Goal: Contribute content: Contribute content

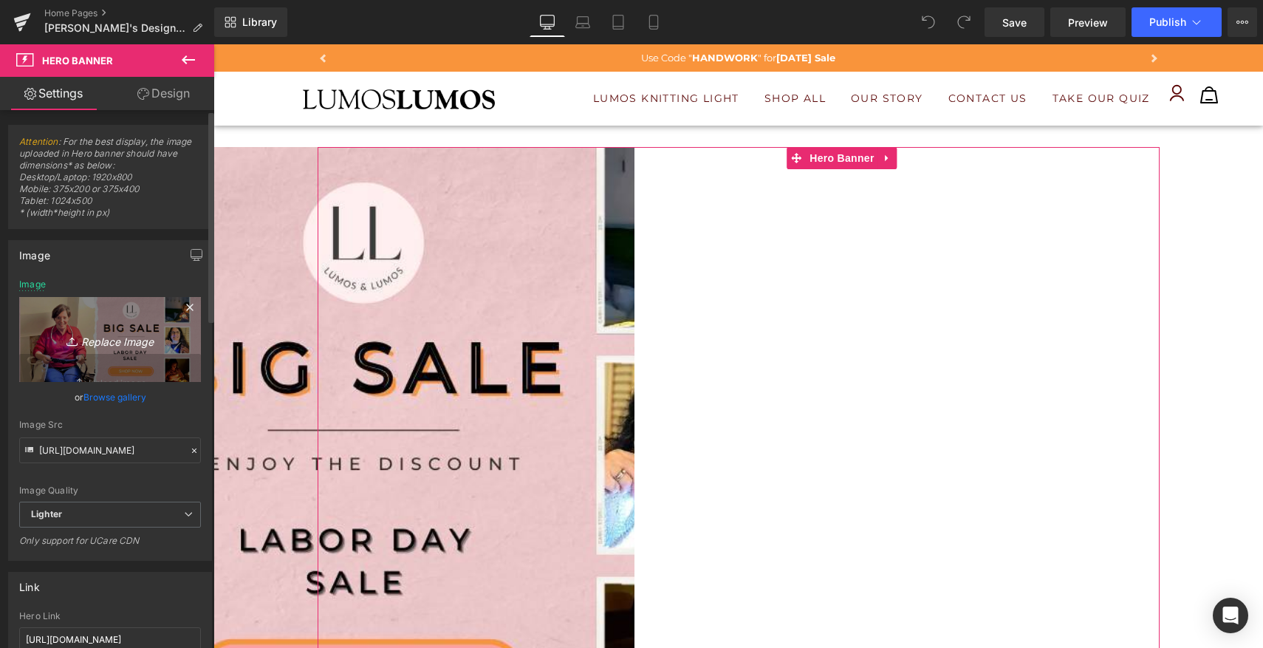
click at [134, 342] on icon "Replace Image" at bounding box center [110, 339] width 118 height 18
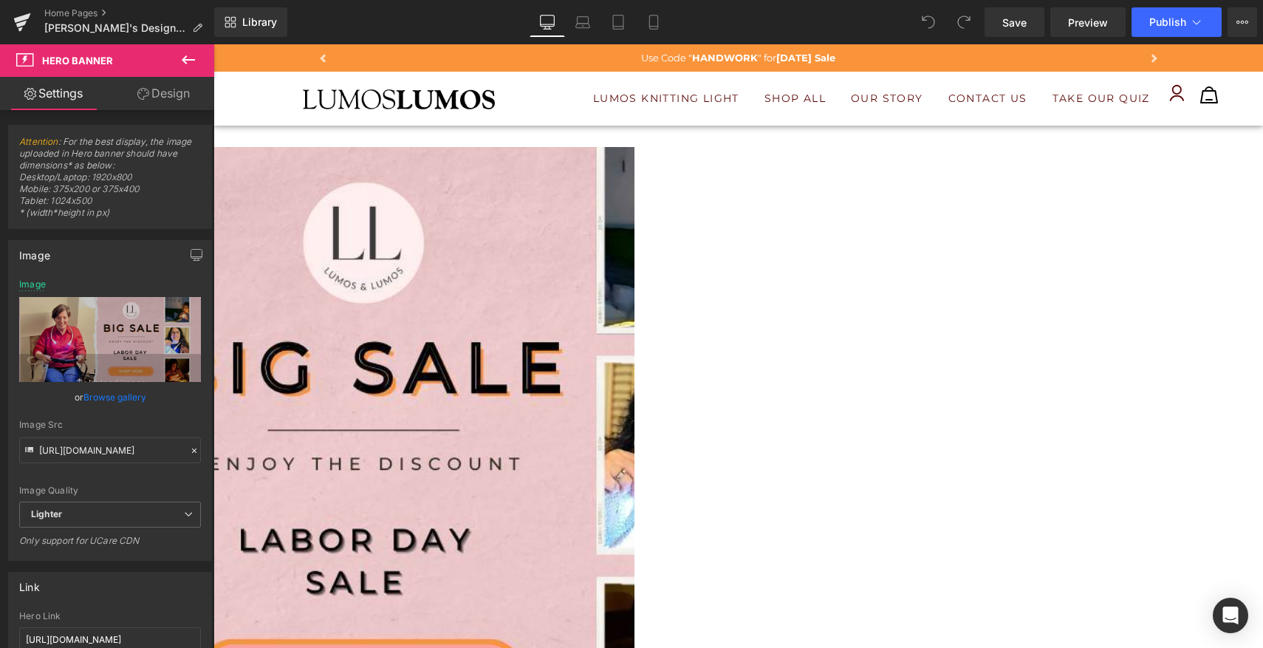
click at [806, 1] on div "Library Desktop Desktop Laptop Tablet Mobile Save Preview Publish Scheduled Vie…" at bounding box center [738, 22] width 1049 height 44
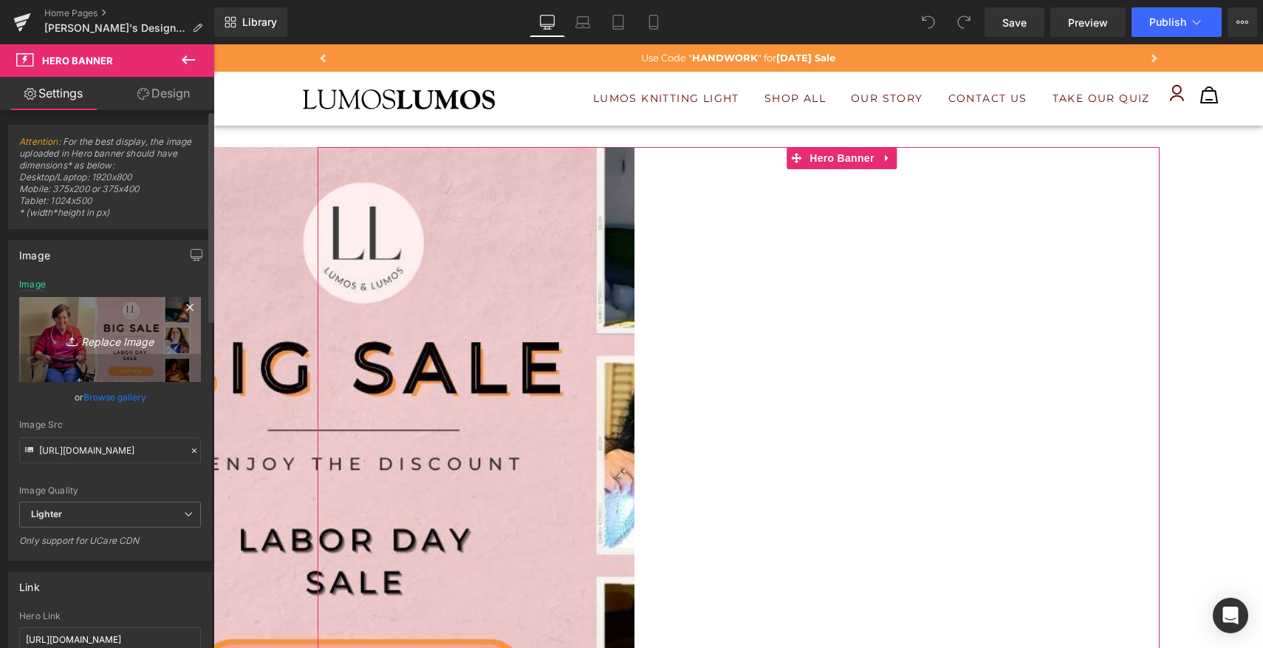
click at [112, 344] on icon "Replace Image" at bounding box center [110, 339] width 118 height 18
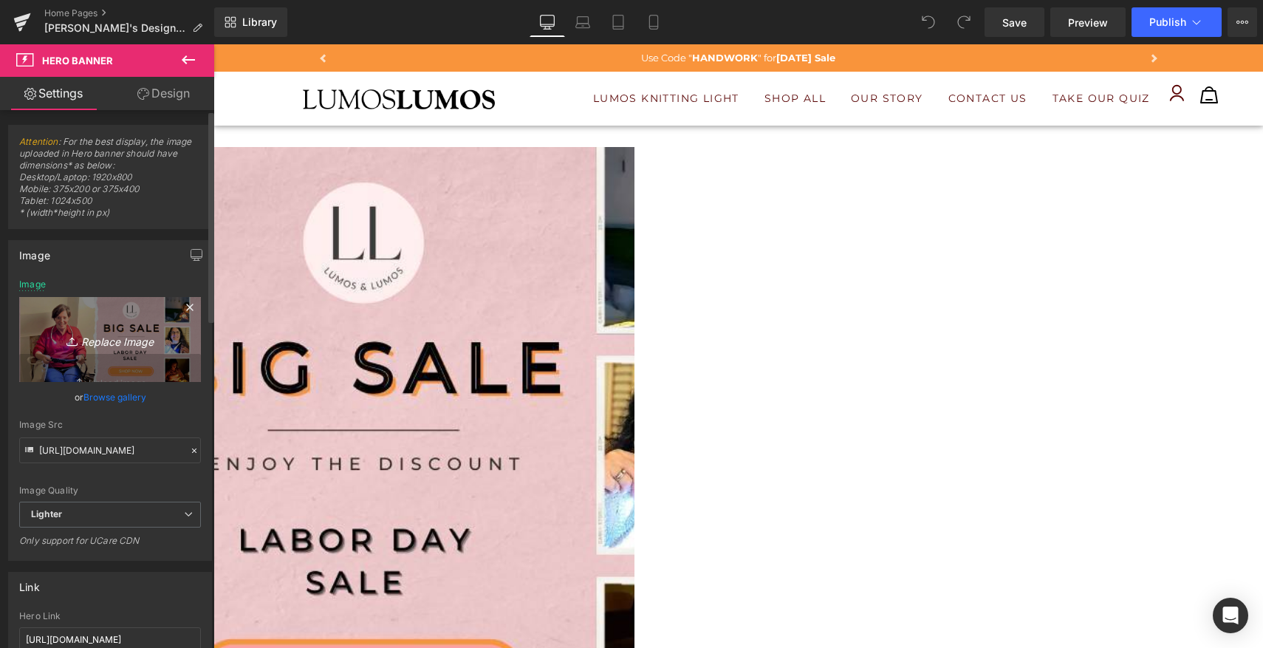
type input "C:\fakepath\aaa.jpg"
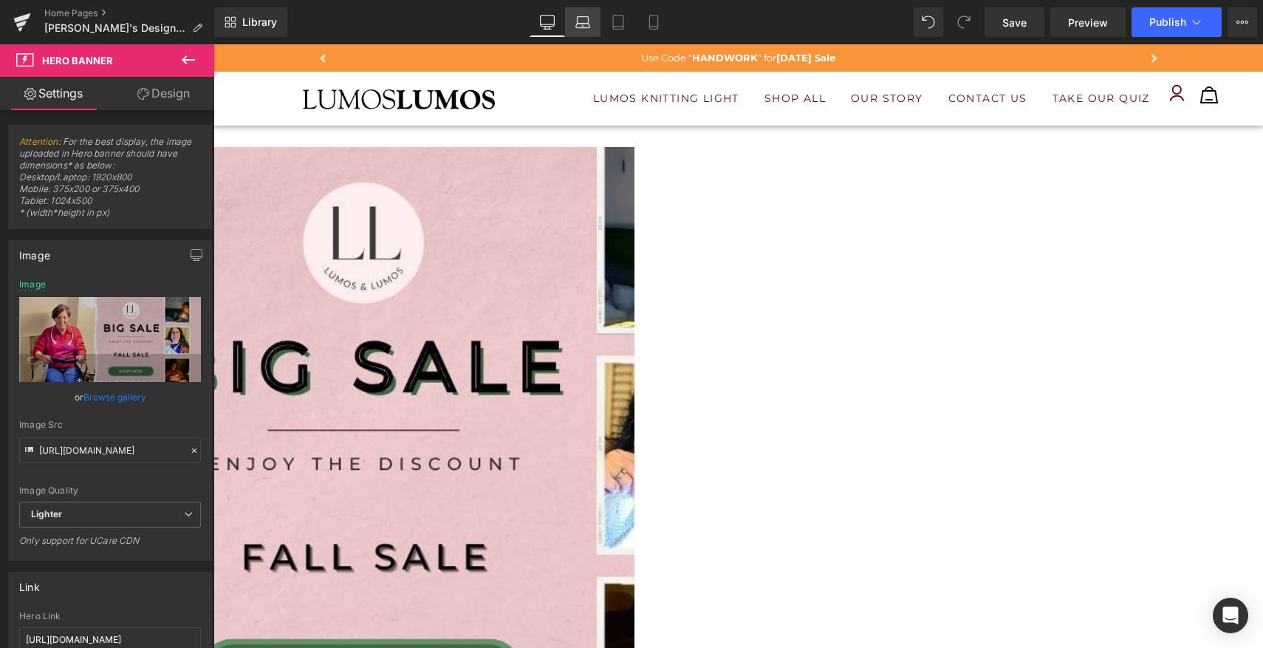
click at [589, 29] on icon at bounding box center [582, 22] width 15 height 15
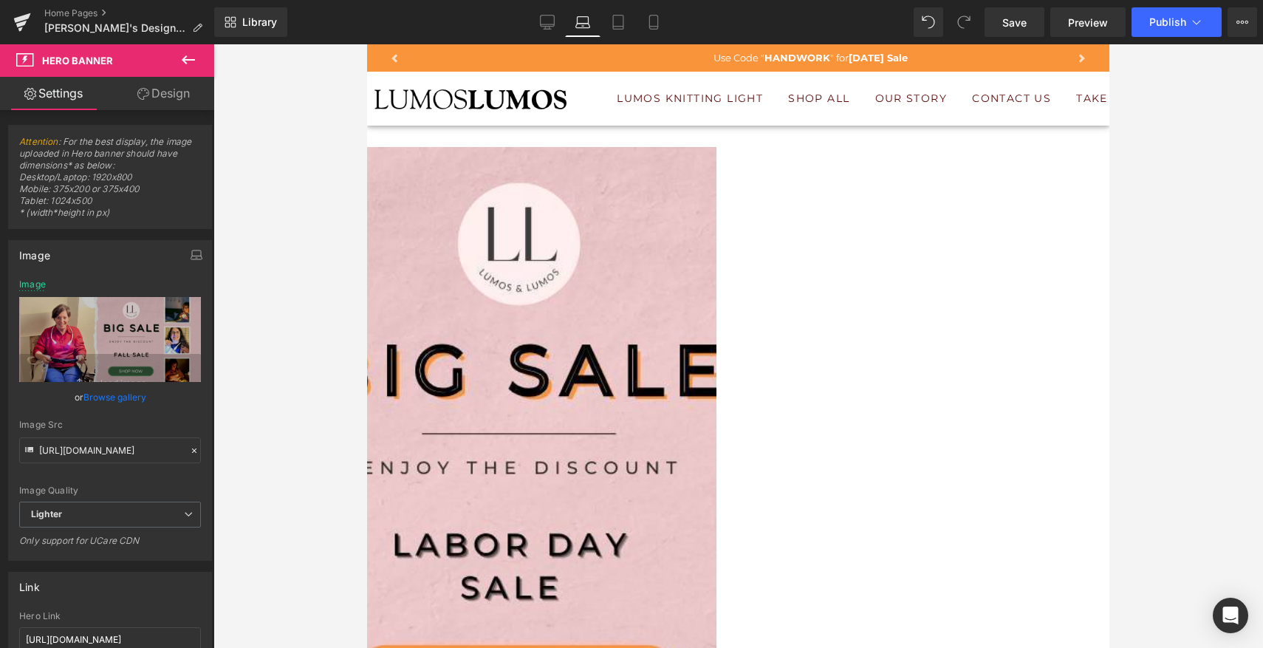
type input "[URL][DOMAIN_NAME]"
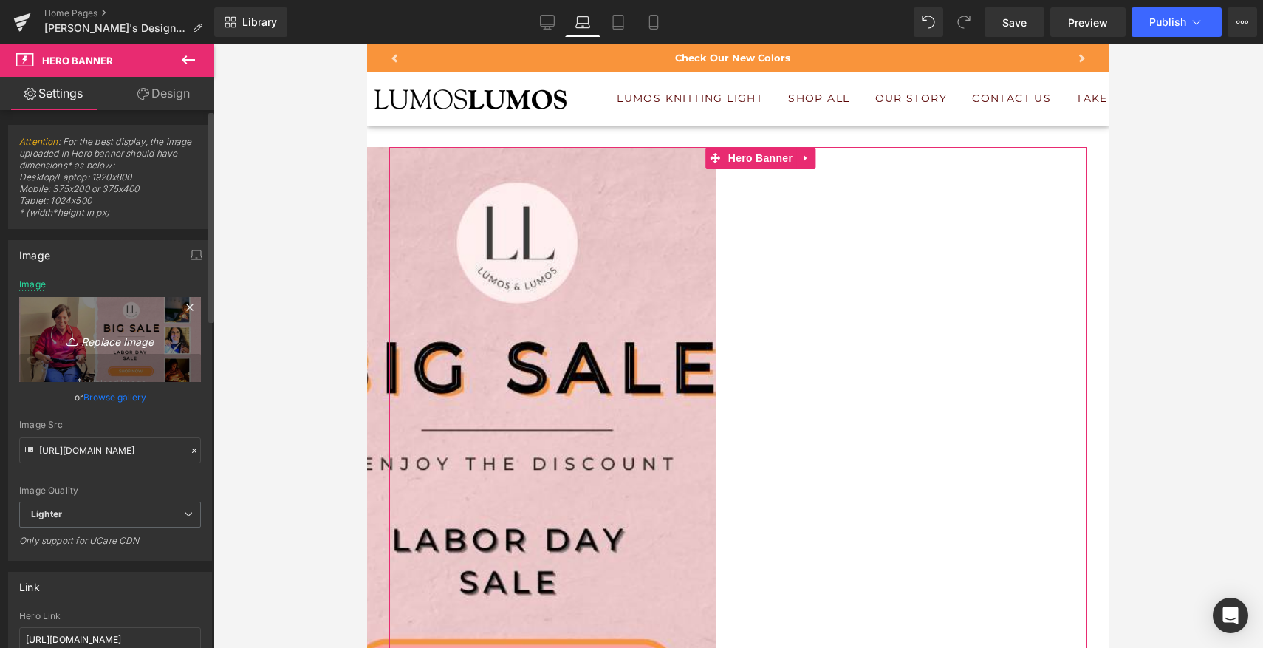
click at [120, 340] on icon "Replace Image" at bounding box center [110, 339] width 118 height 18
click at [123, 340] on icon "Replace Image" at bounding box center [110, 339] width 118 height 18
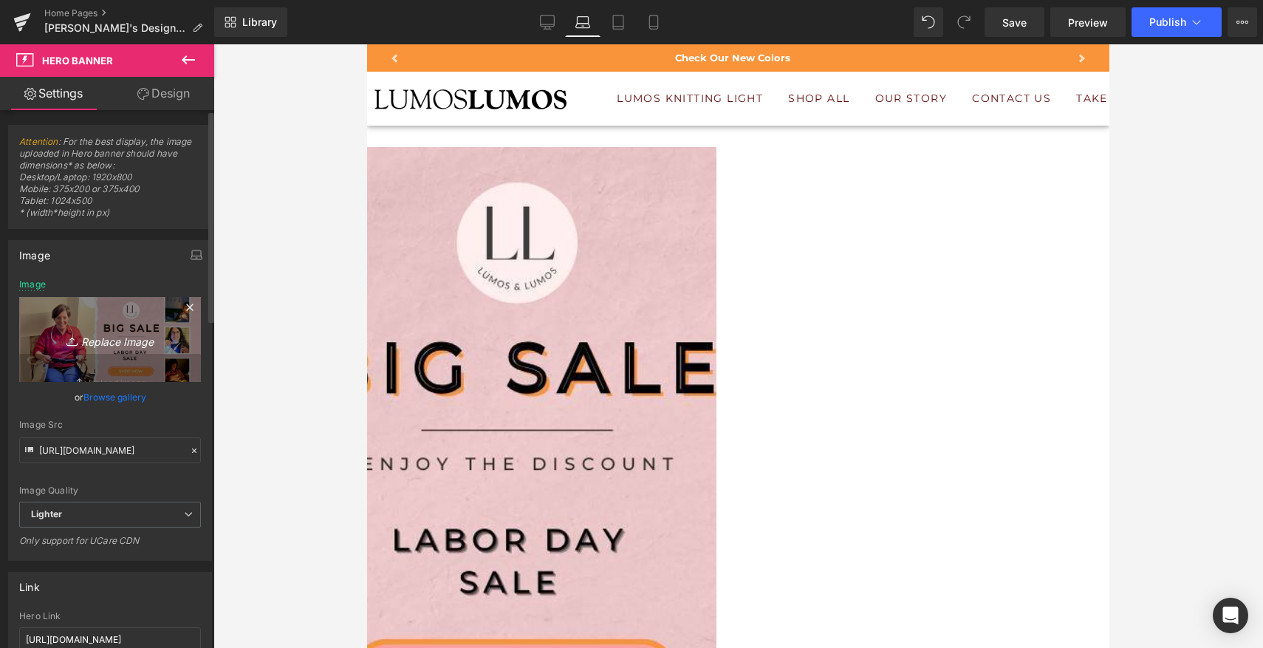
type input "C:\fakepath\aaa copy.jpg"
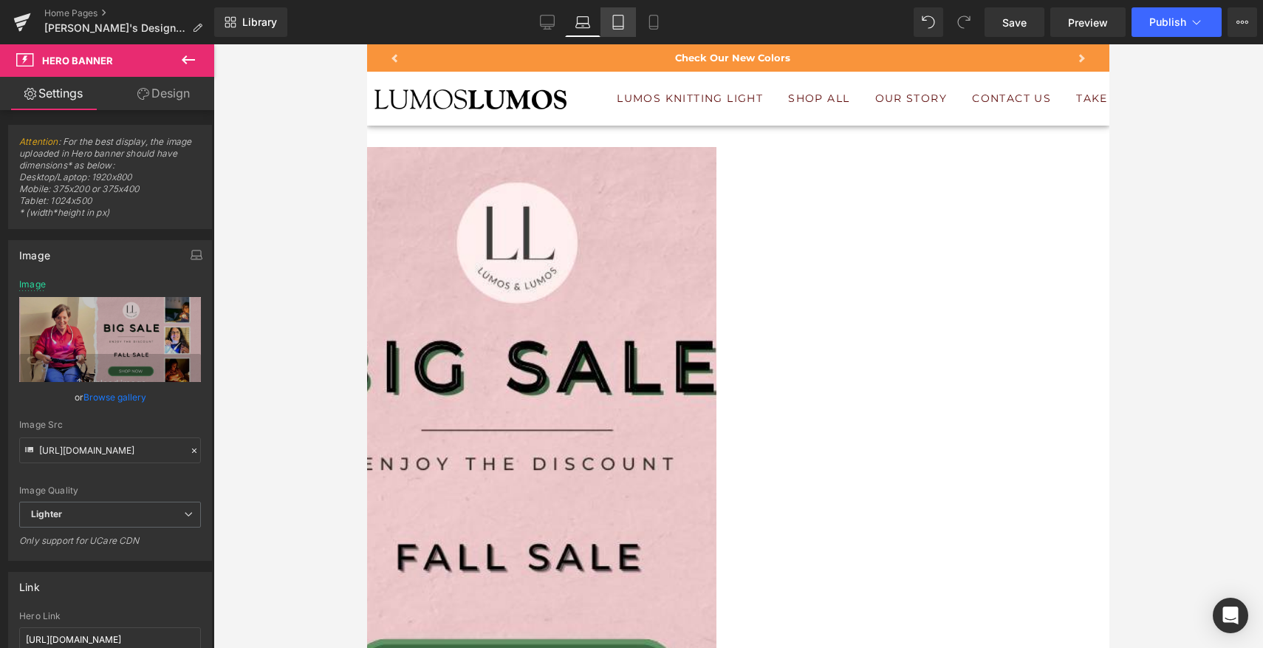
click at [617, 24] on icon at bounding box center [618, 22] width 15 height 15
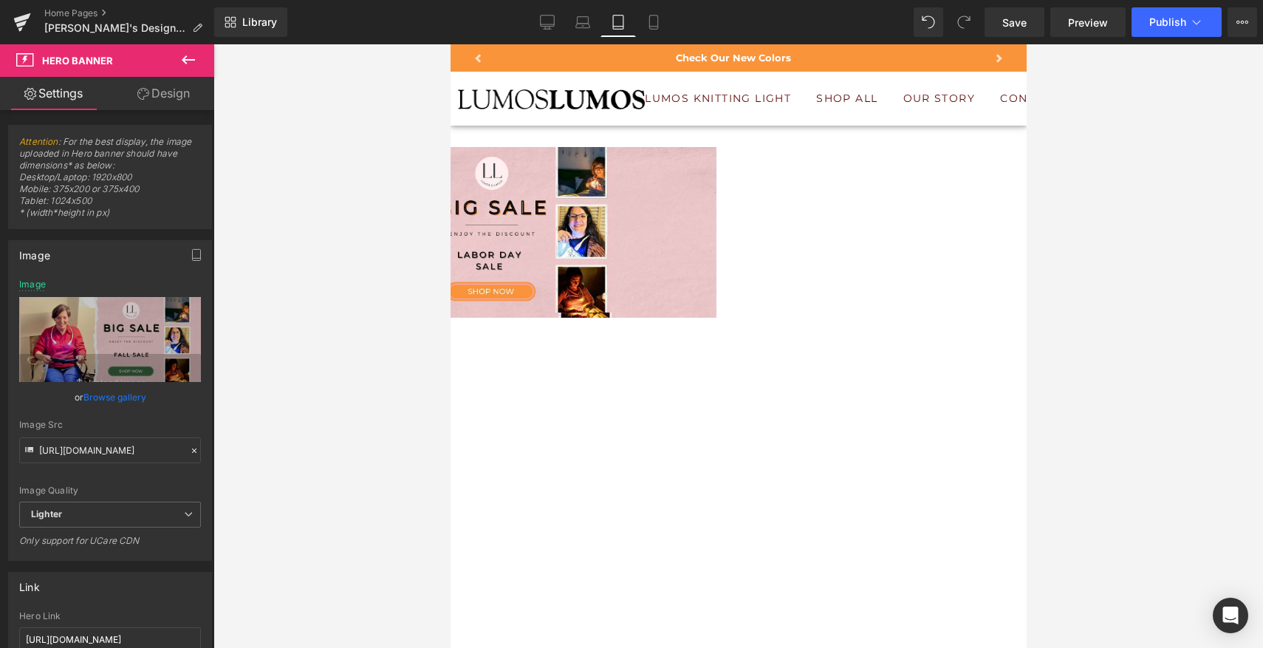
type input "[URL][DOMAIN_NAME]"
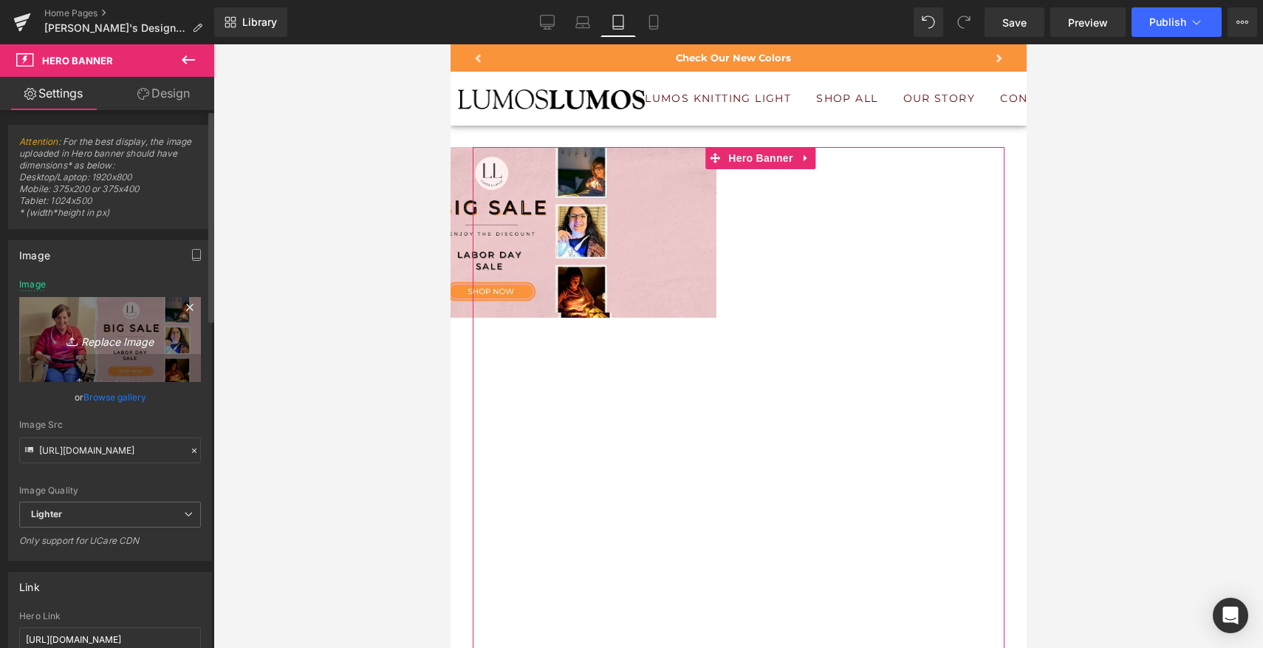
click at [110, 338] on icon "Replace Image" at bounding box center [110, 339] width 118 height 18
type input "C:\fakepath\aaa.jpg"
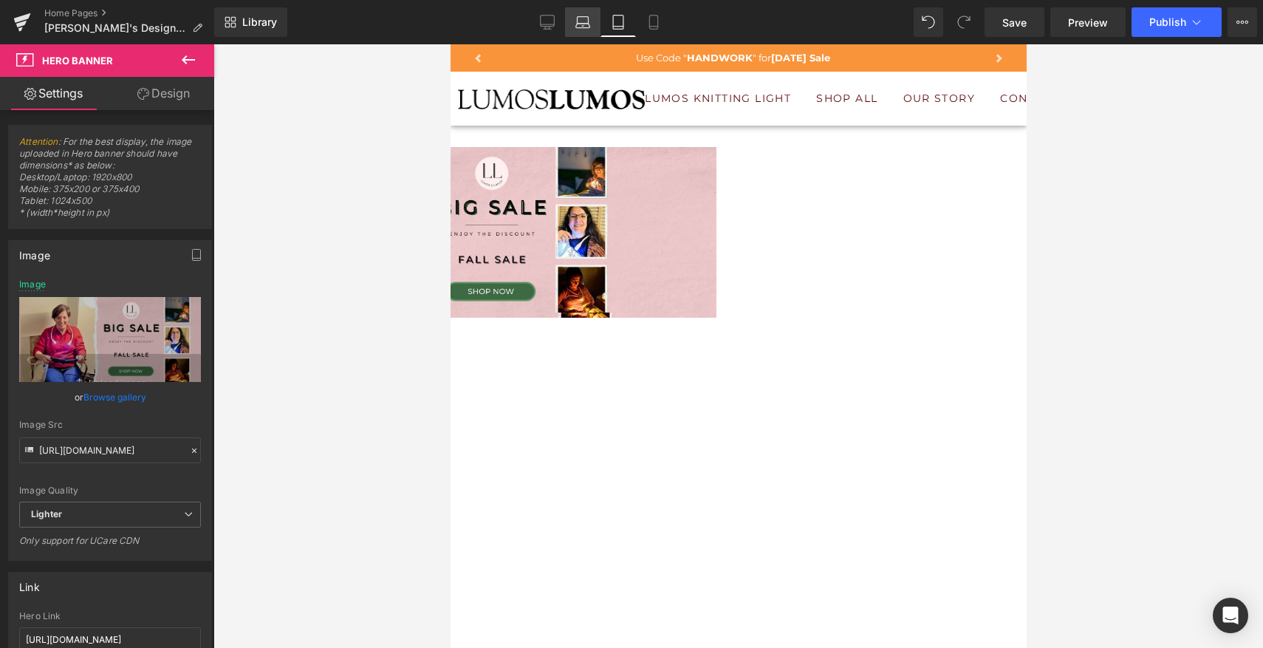
click at [580, 26] on icon at bounding box center [582, 22] width 15 height 15
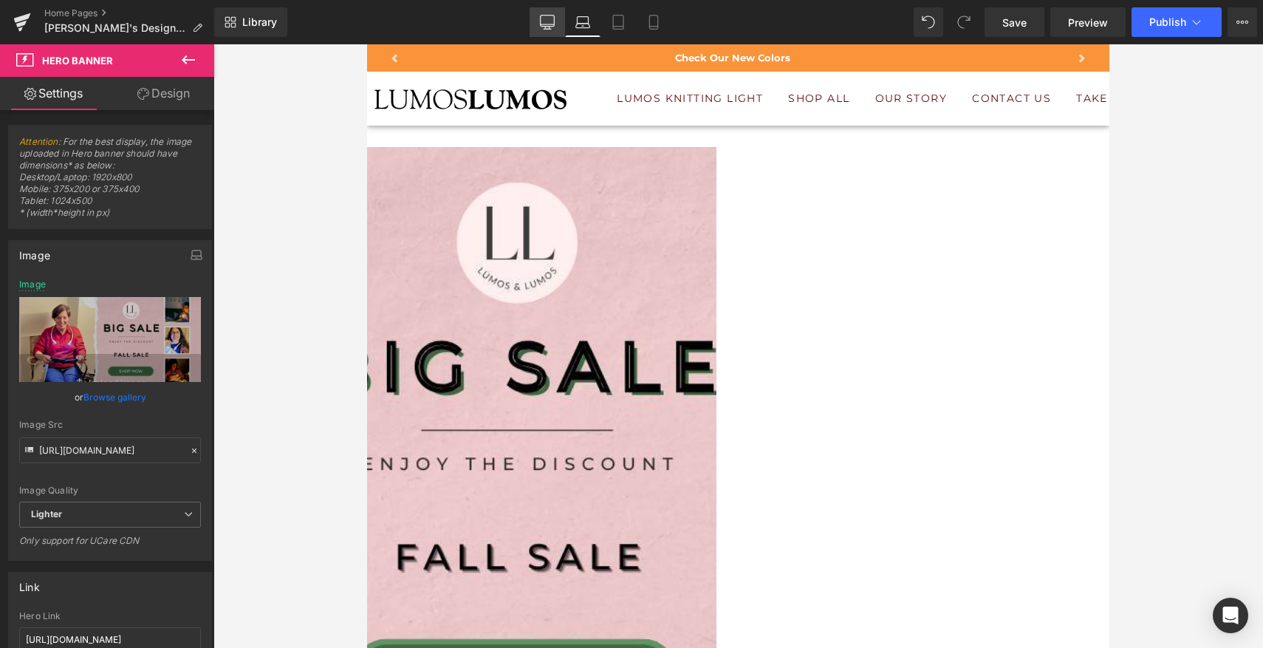
click at [549, 24] on icon at bounding box center [547, 22] width 15 height 15
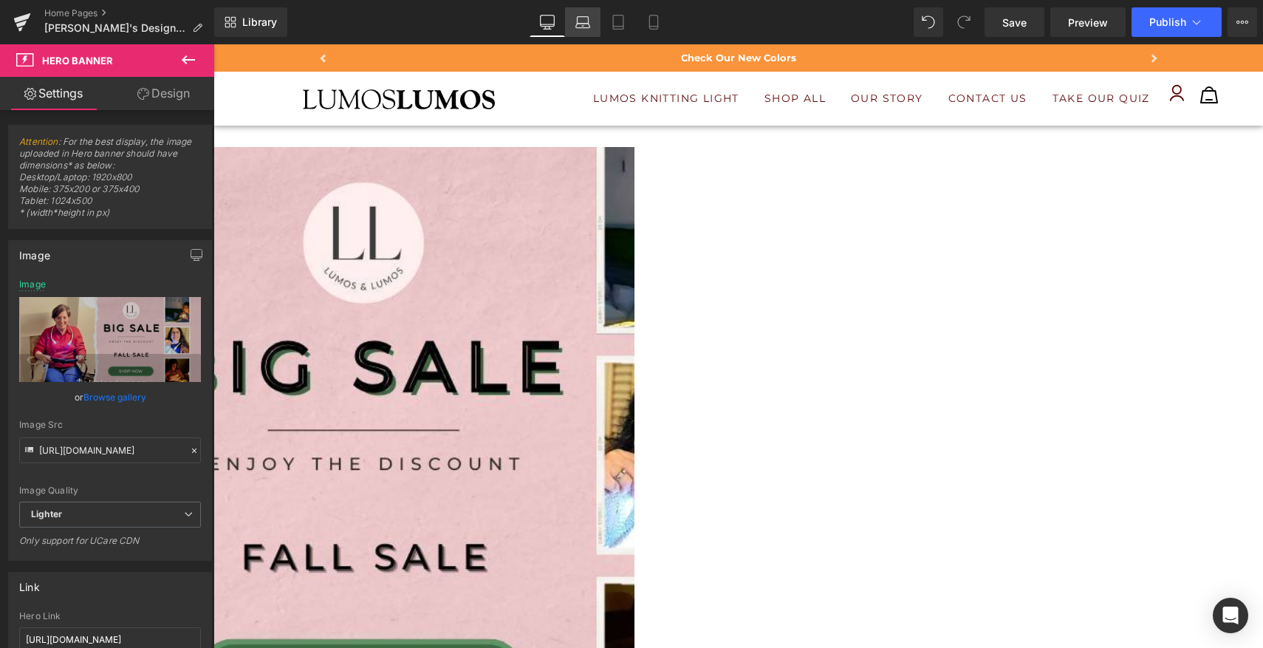
click at [593, 22] on link "Laptop" at bounding box center [582, 22] width 35 height 30
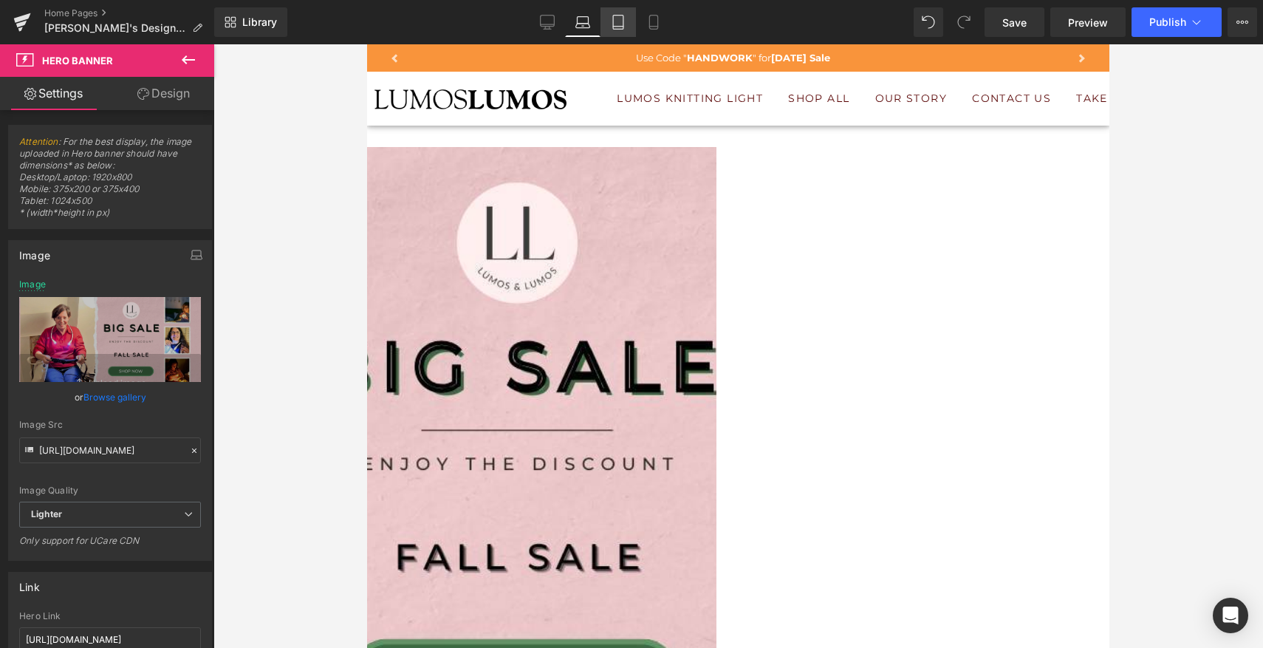
click at [620, 21] on icon at bounding box center [618, 22] width 15 height 15
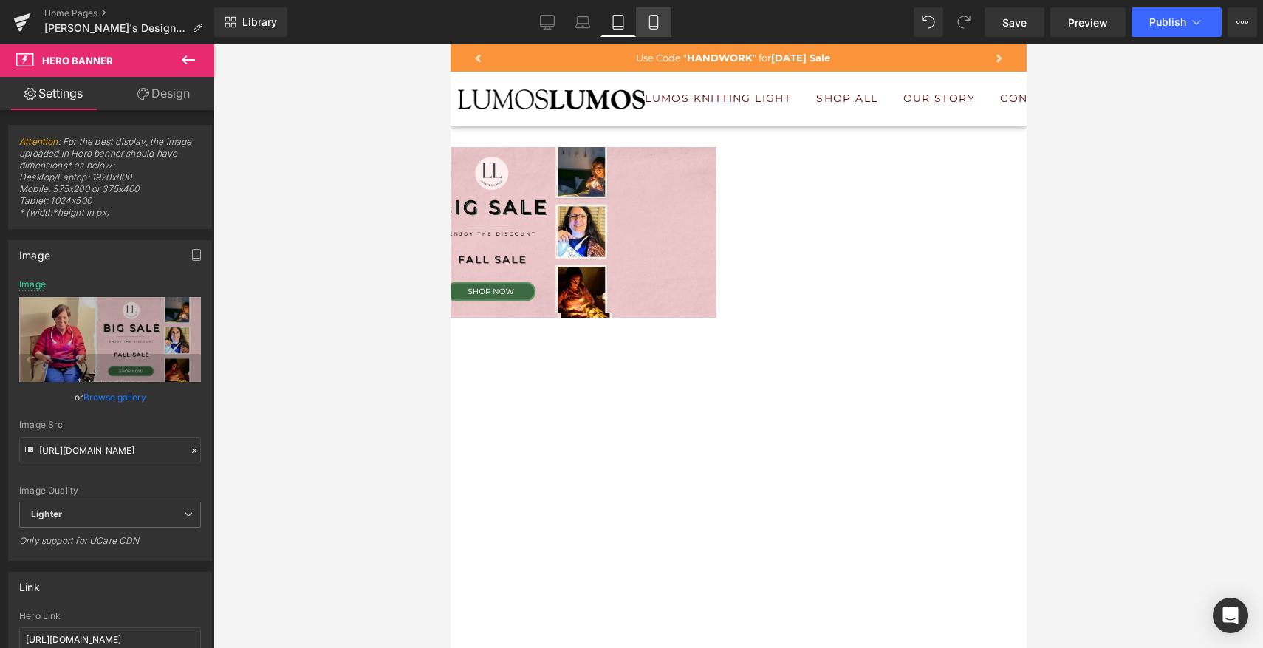
click at [645, 25] on link "Mobile" at bounding box center [653, 22] width 35 height 30
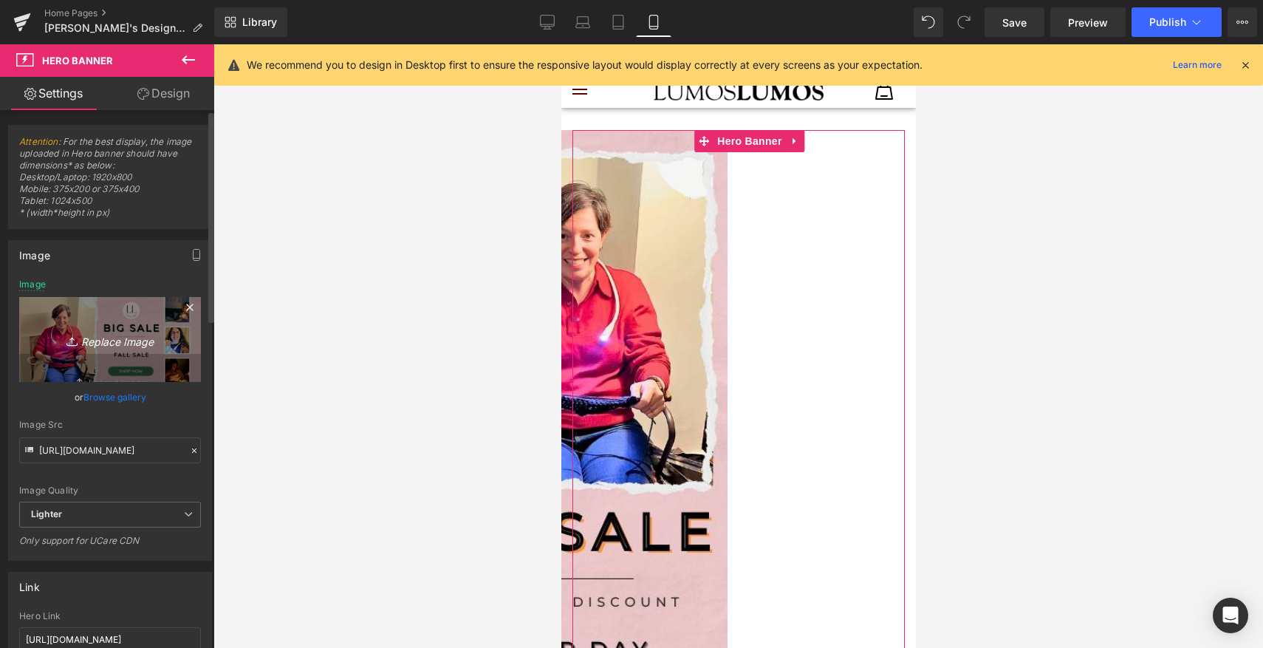
type input "[URL][DOMAIN_NAME]"
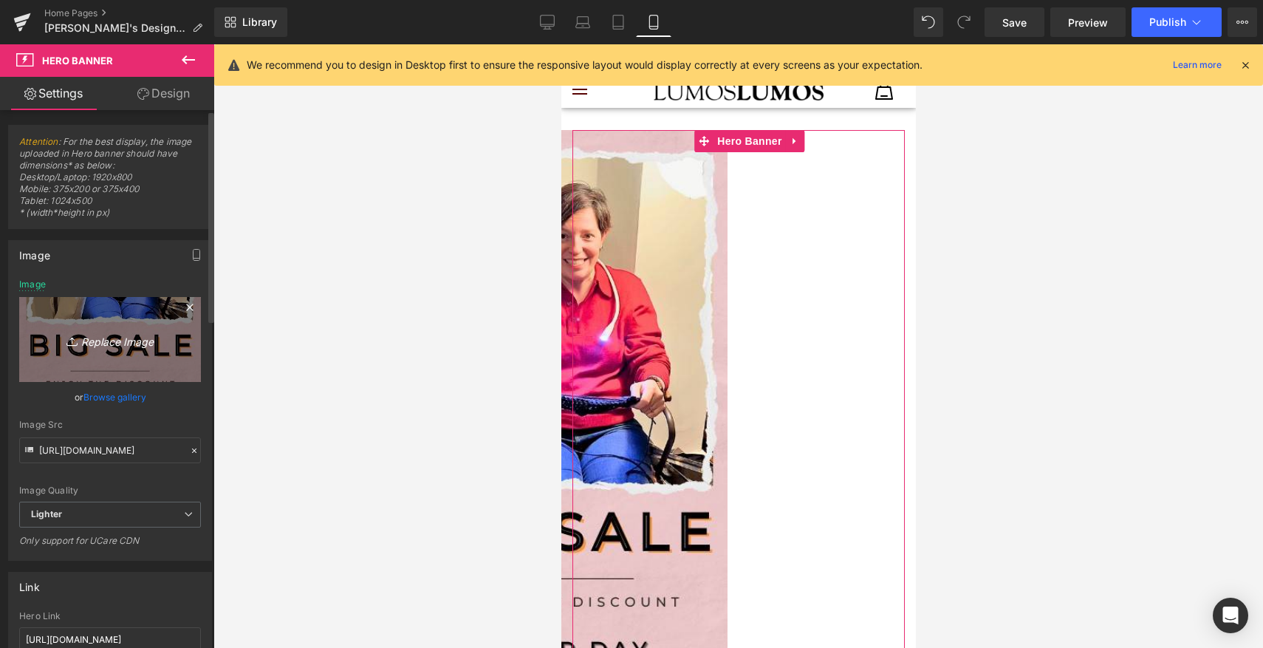
click at [141, 345] on icon "Replace Image" at bounding box center [110, 339] width 118 height 18
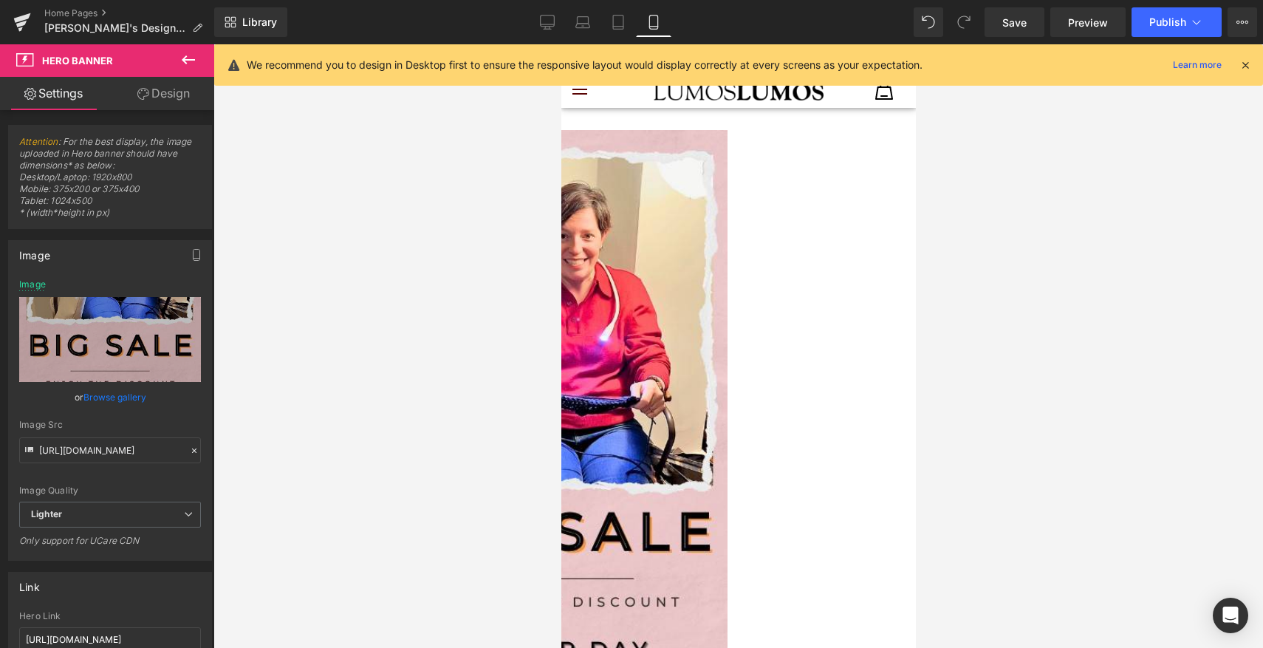
type input "C:\fakepath\bbb.jpg"
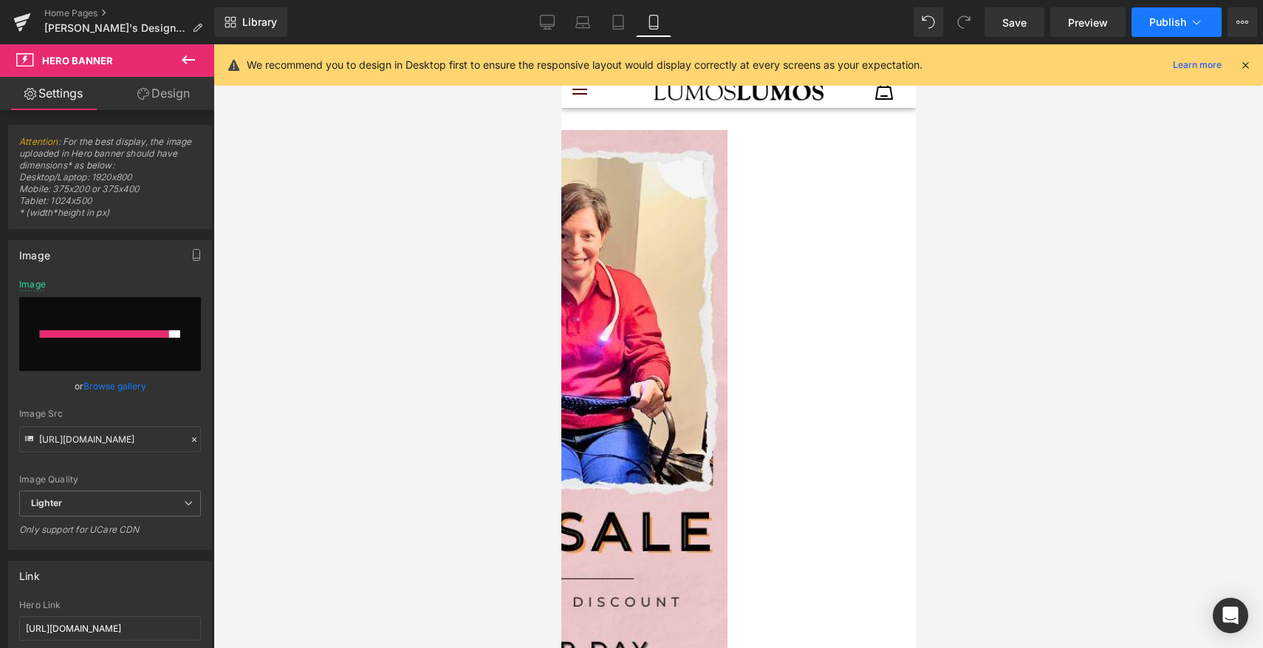
type input "[URL][DOMAIN_NAME]"
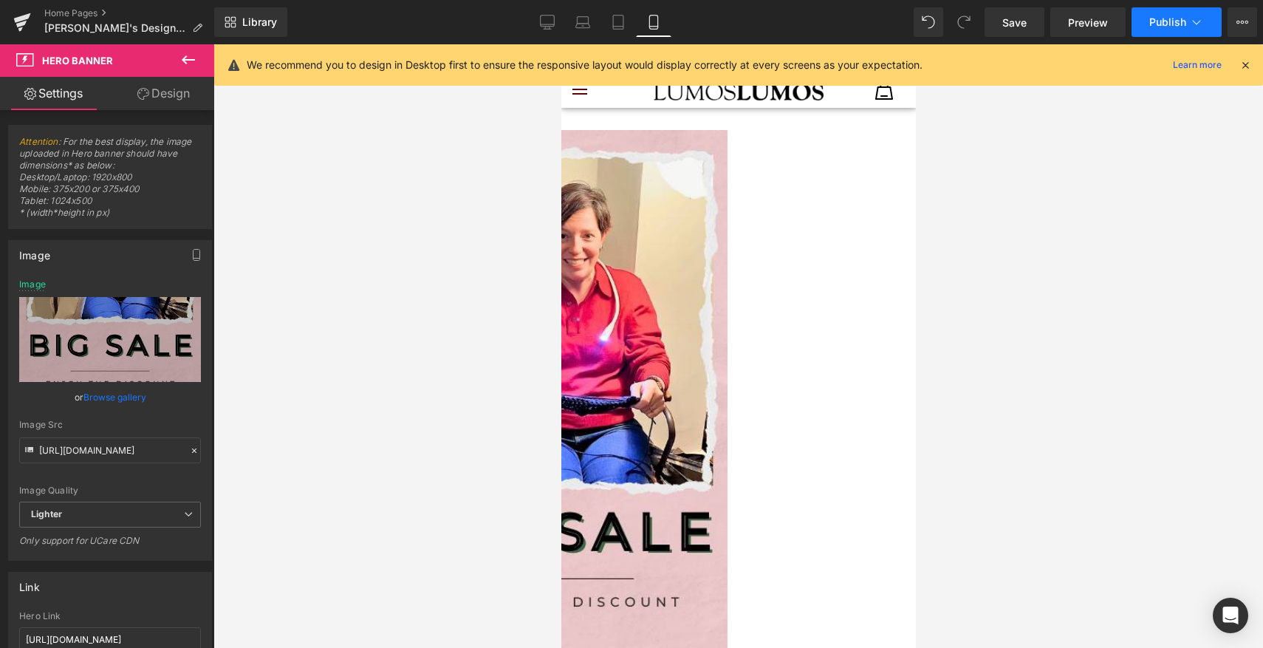
click at [1159, 26] on span "Publish" at bounding box center [1167, 22] width 37 height 12
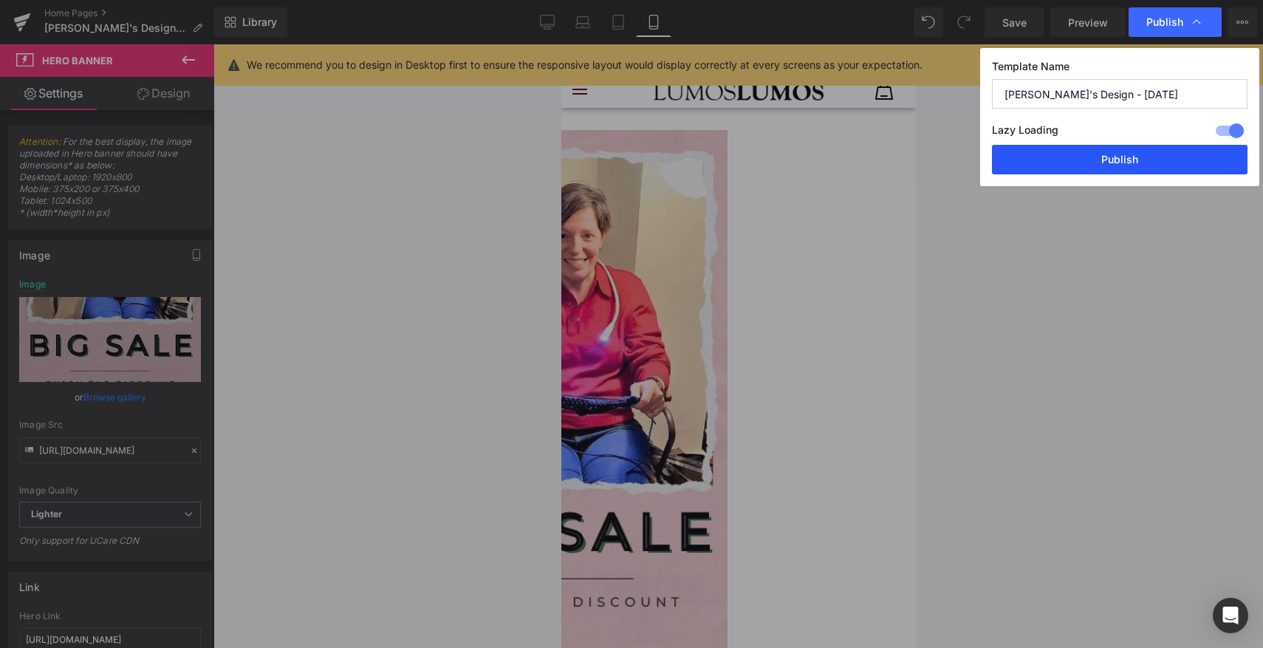
click at [1127, 163] on button "Publish" at bounding box center [1120, 160] width 256 height 30
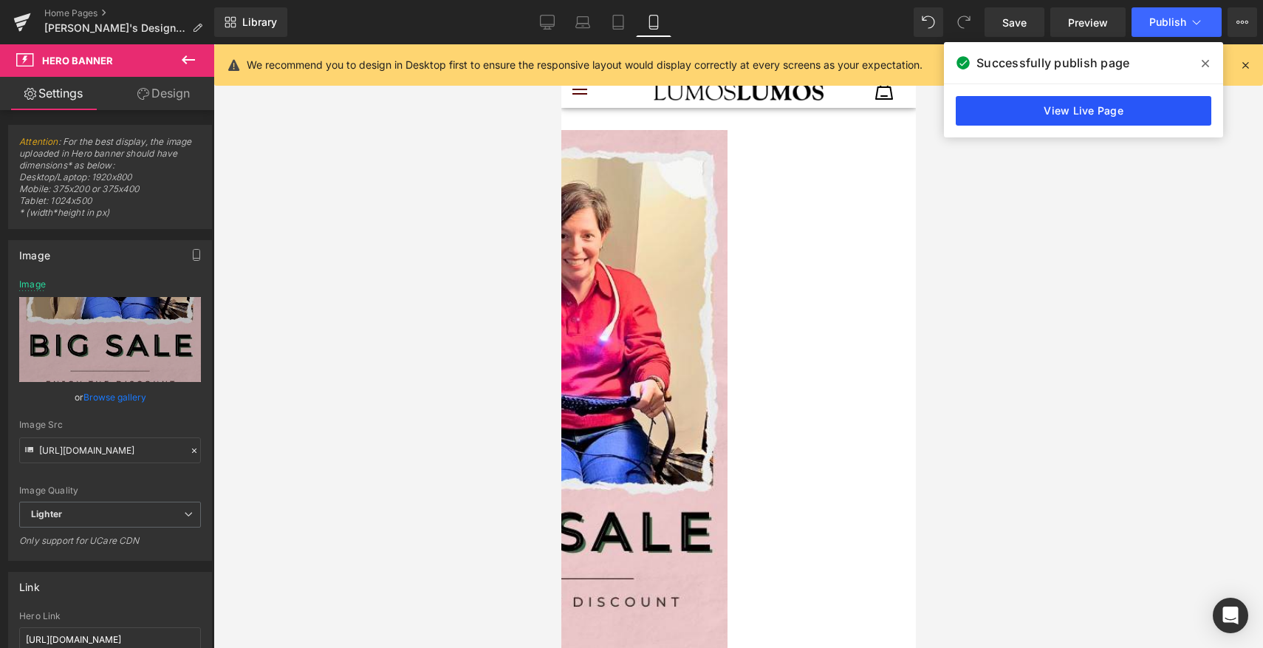
click at [1070, 113] on link "View Live Page" at bounding box center [1084, 111] width 256 height 30
